Goal: Check status: Check status

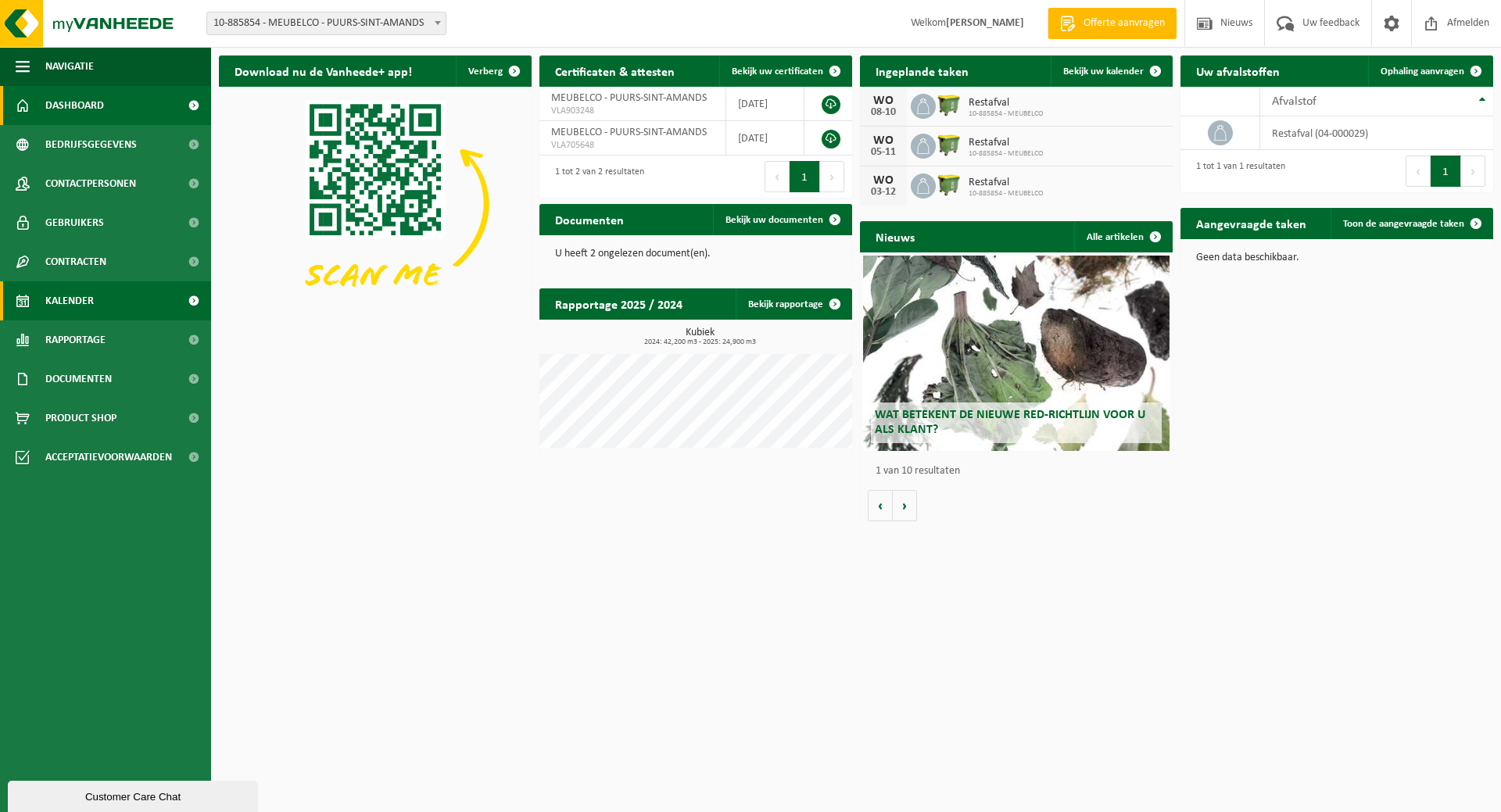
click at [74, 297] on span "Kalender" at bounding box center [69, 301] width 49 height 39
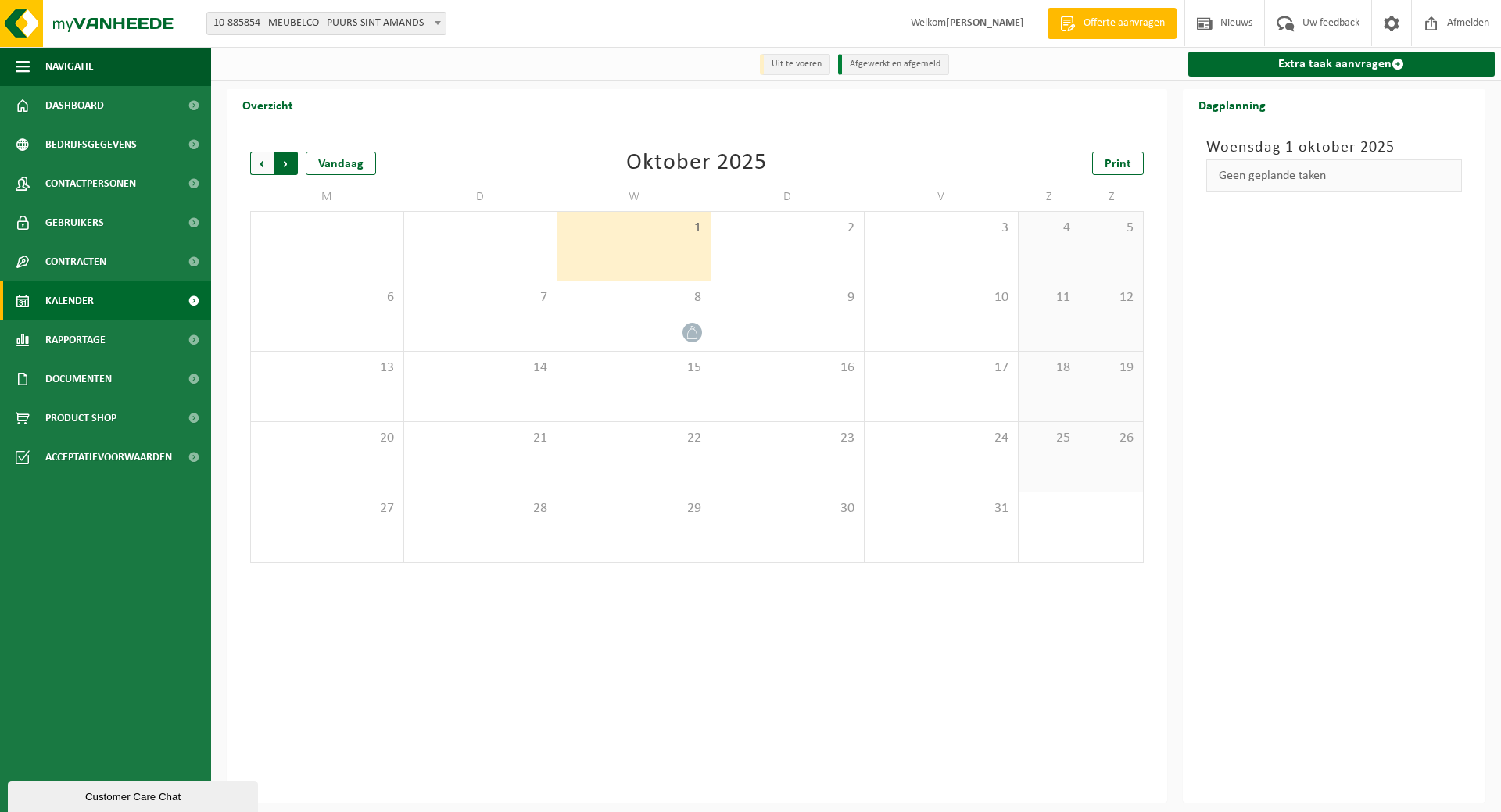
click at [263, 167] on span "Vorige" at bounding box center [262, 164] width 24 height 24
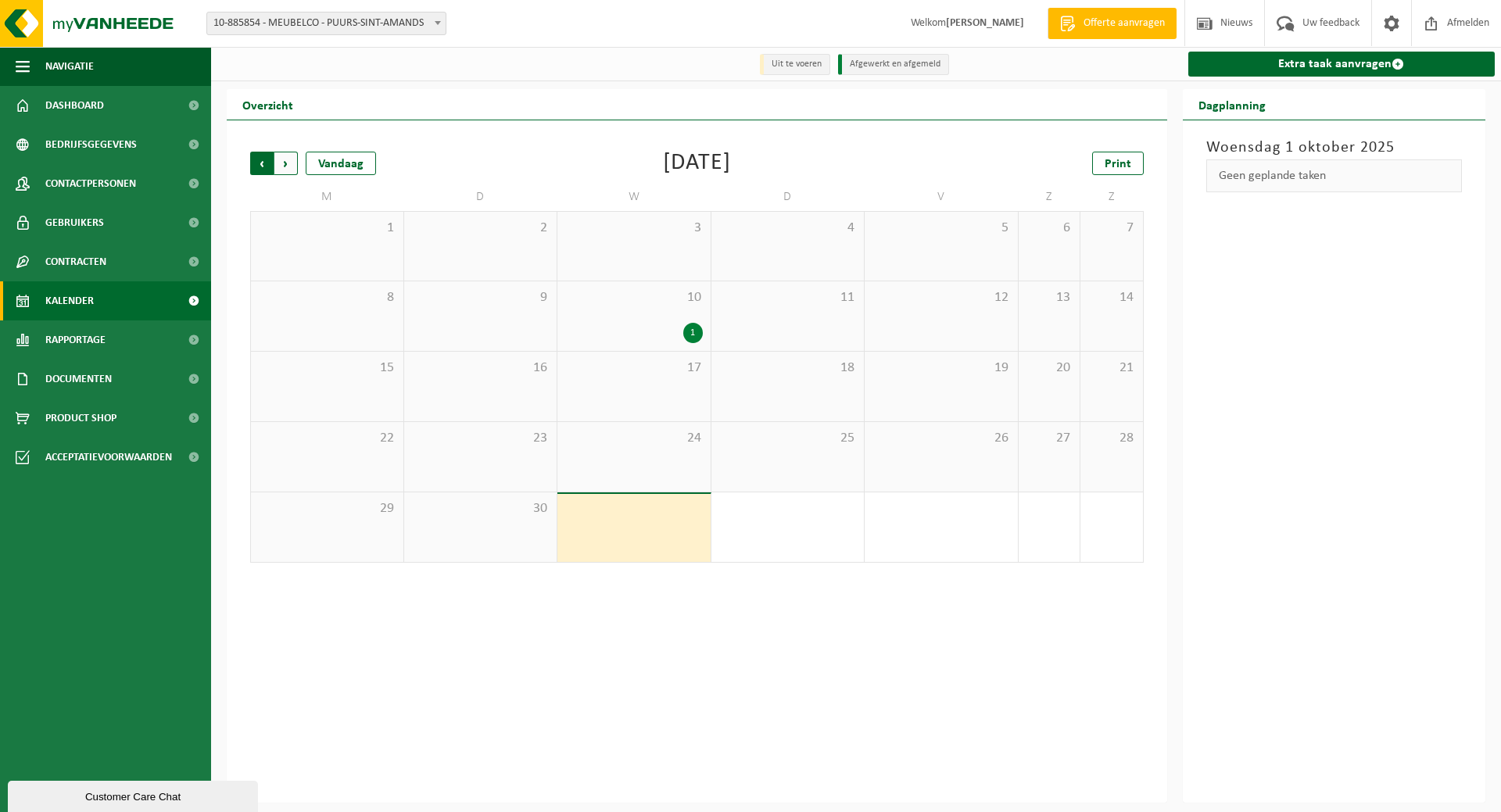
click at [287, 165] on span "Volgende" at bounding box center [286, 164] width 24 height 24
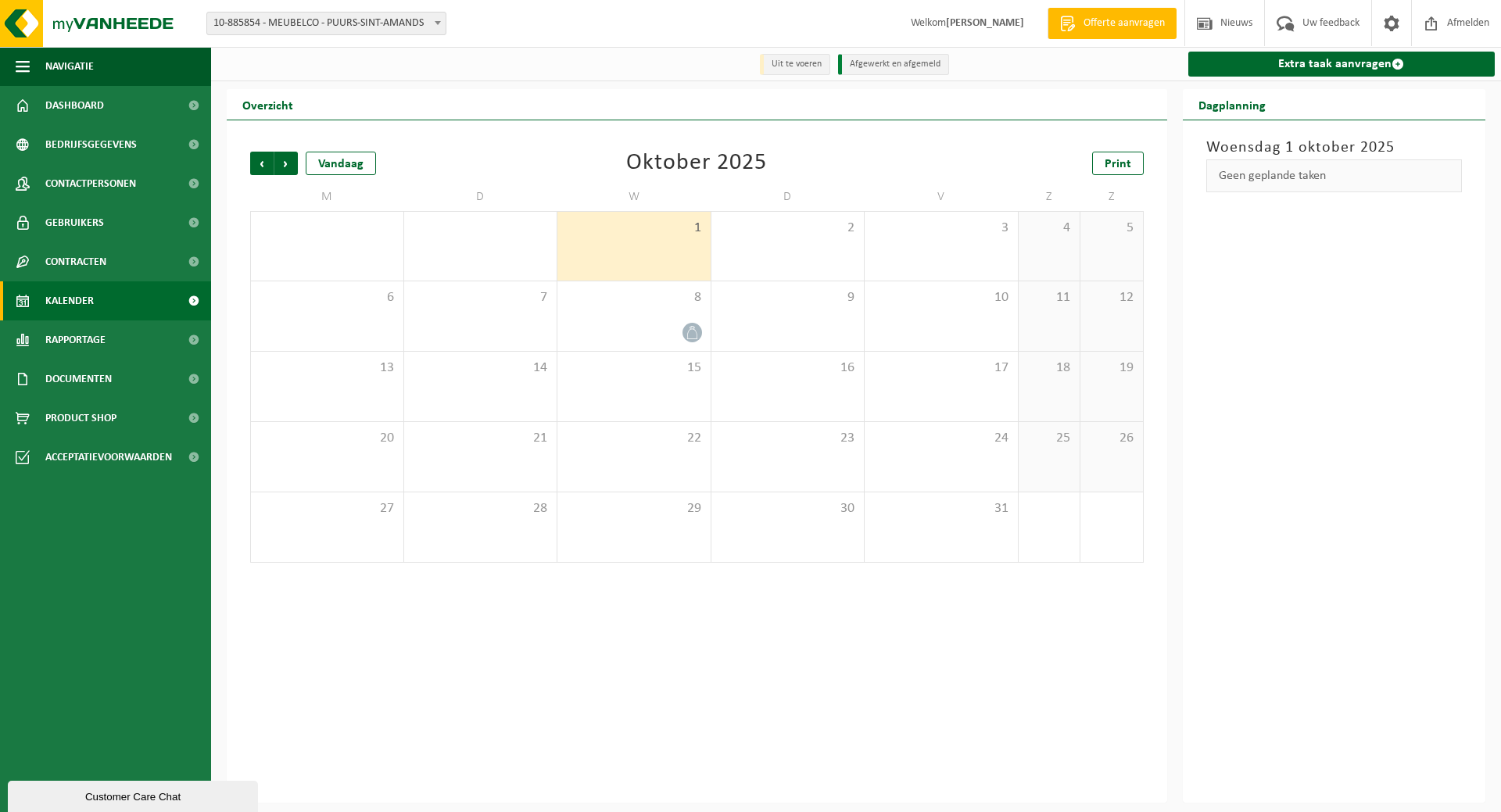
click at [1420, 278] on div "[DATE] Geen geplande taken" at bounding box center [1335, 462] width 304 height 683
